Goal: Task Accomplishment & Management: Manage account settings

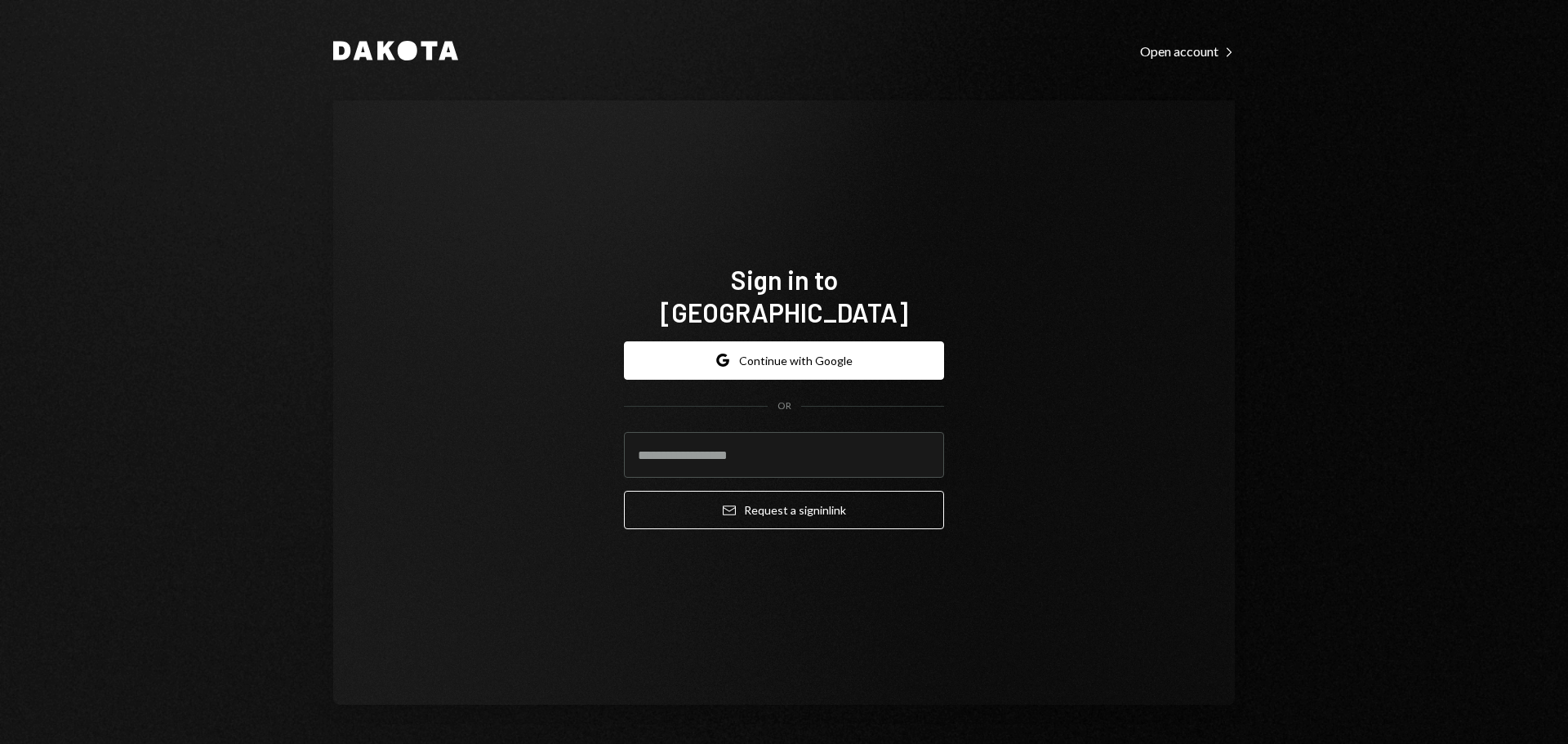
type input "**********"
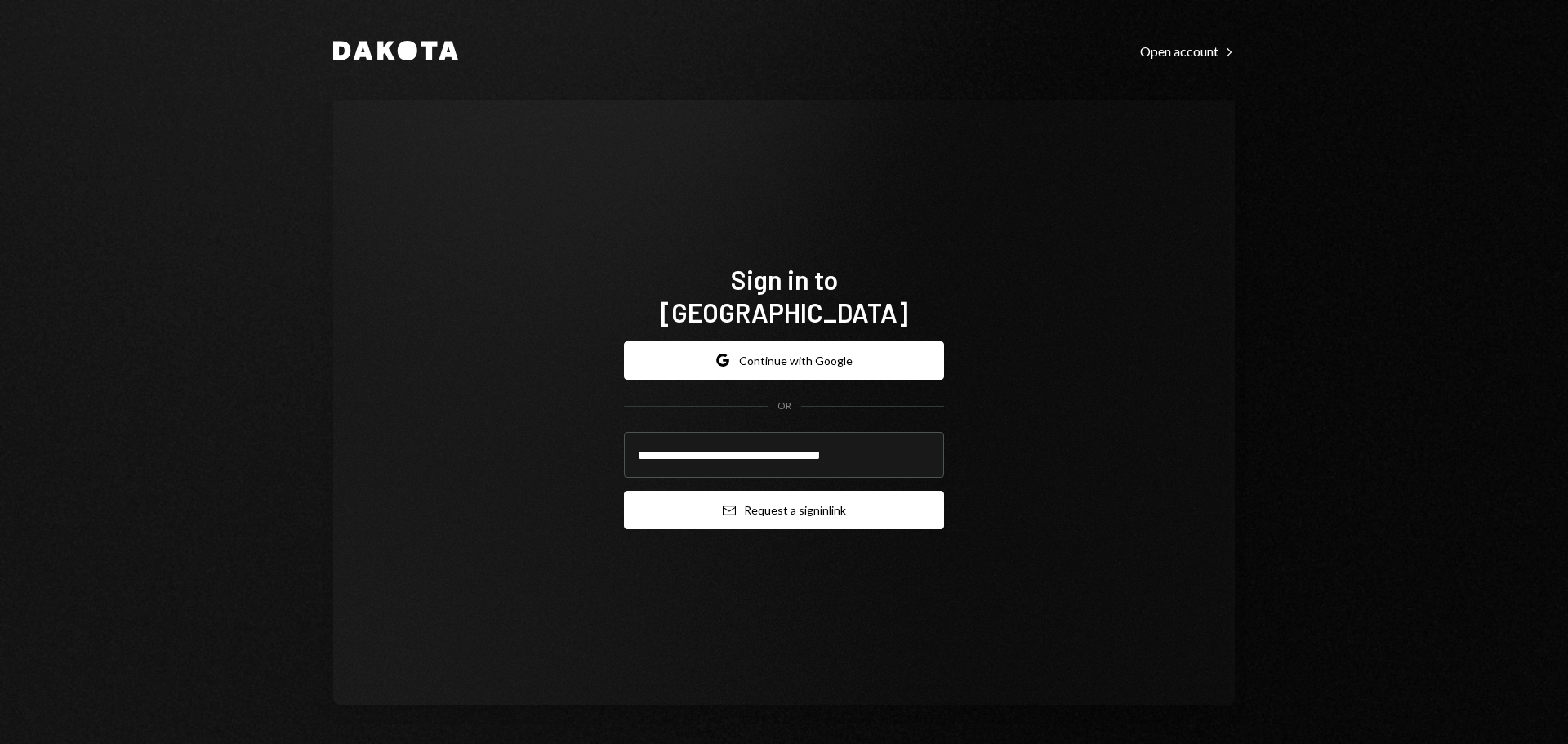
click at [781, 507] on button "Email Request a sign in link" at bounding box center [784, 510] width 320 height 39
